Goal: Information Seeking & Learning: Learn about a topic

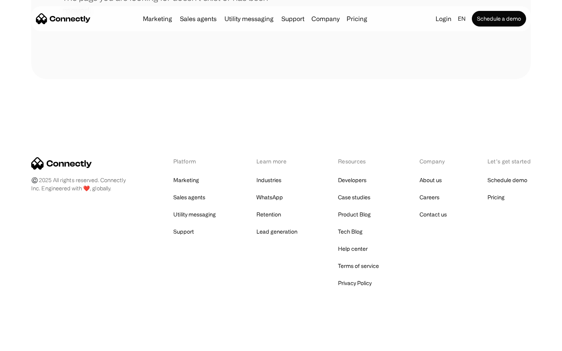
scroll to position [142, 0]
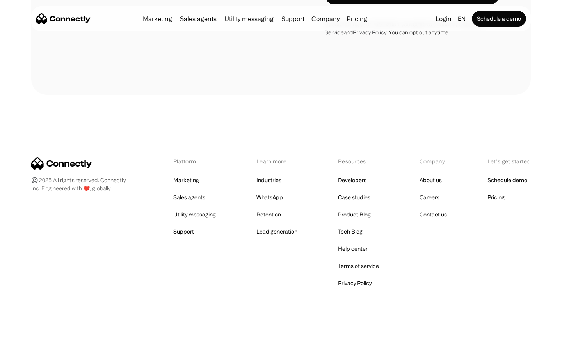
scroll to position [1144, 0]
